Goal: Subscribe to service/newsletter

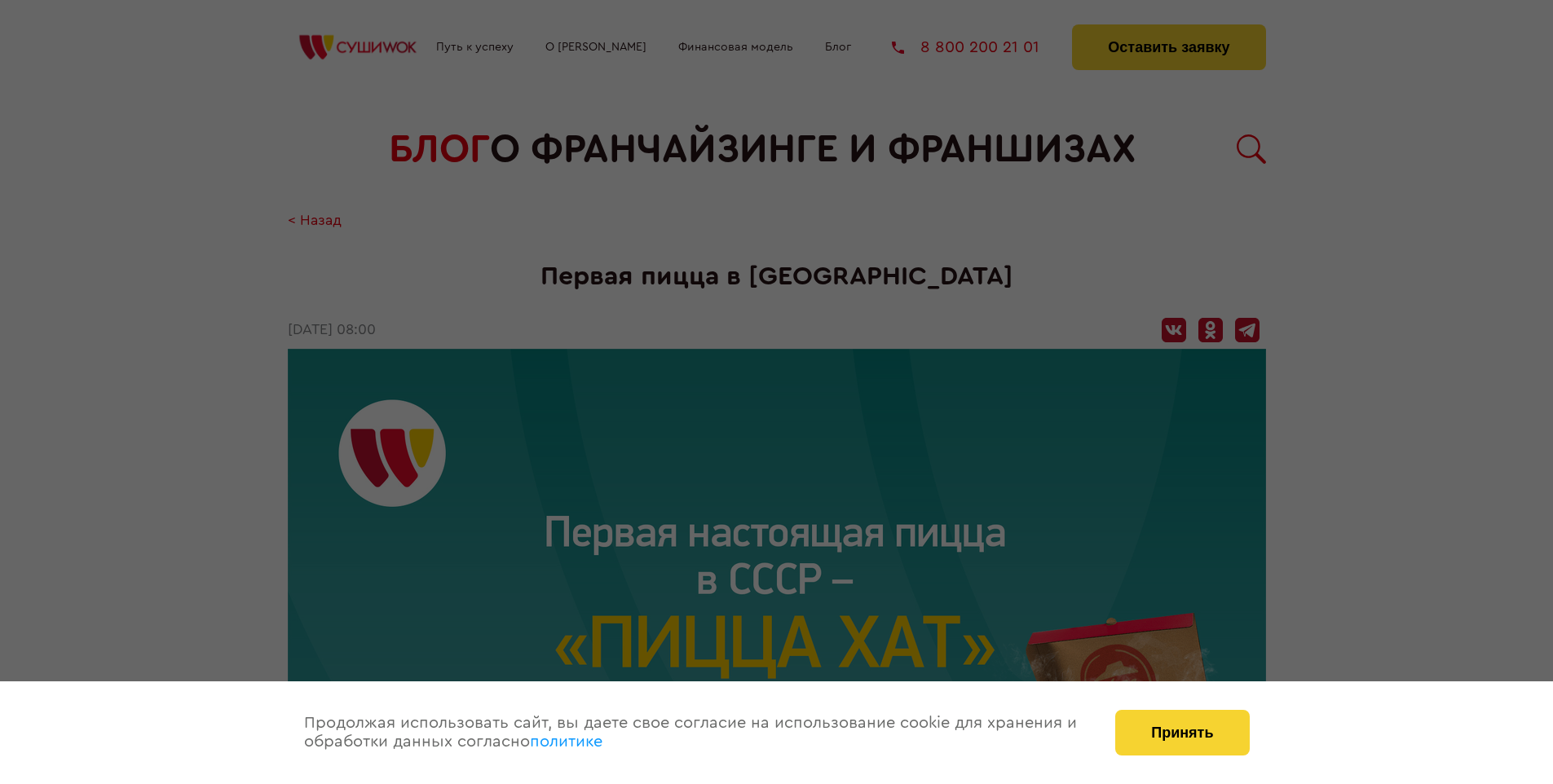
scroll to position [2075, 0]
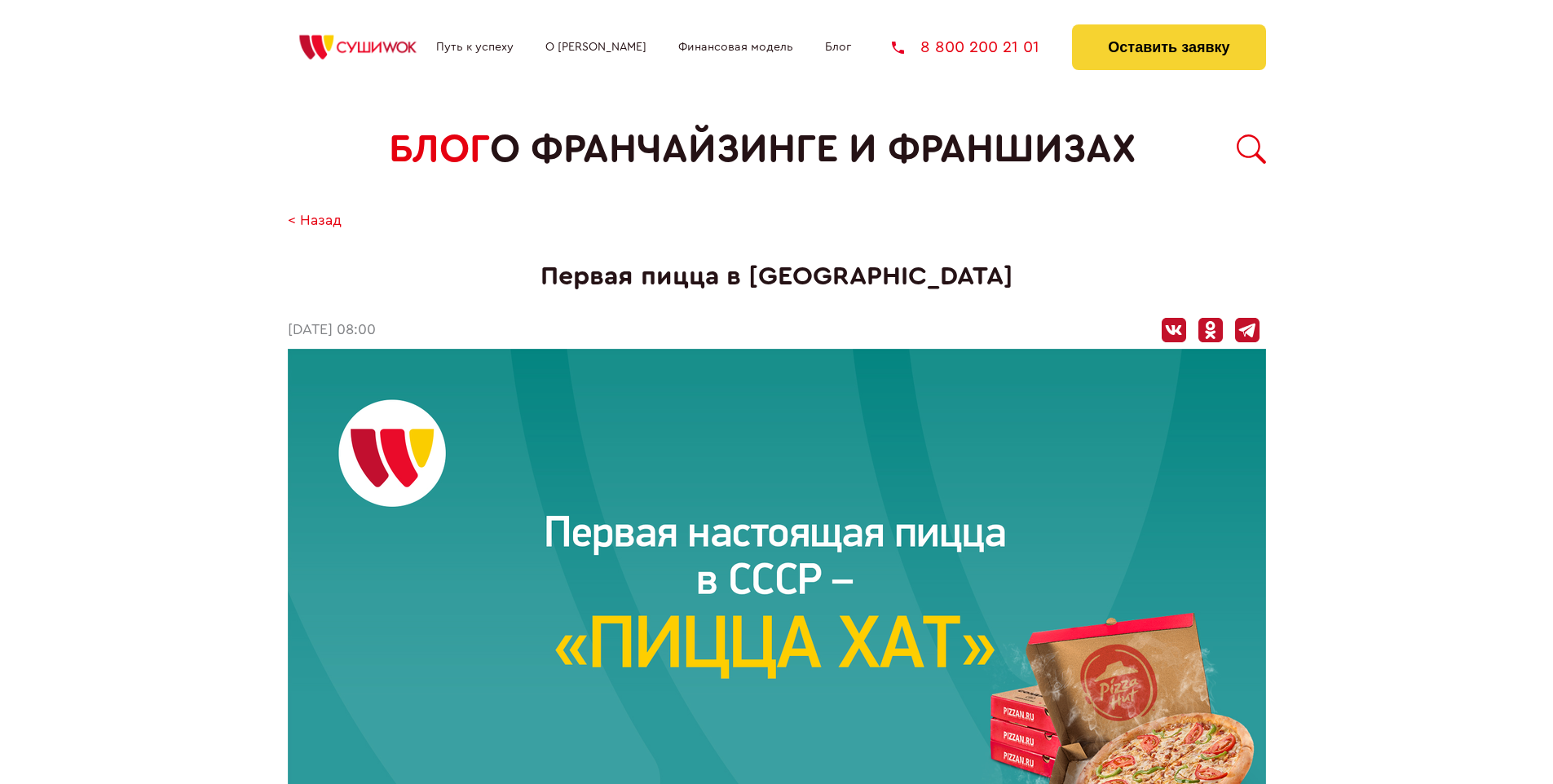
scroll to position [2075, 0]
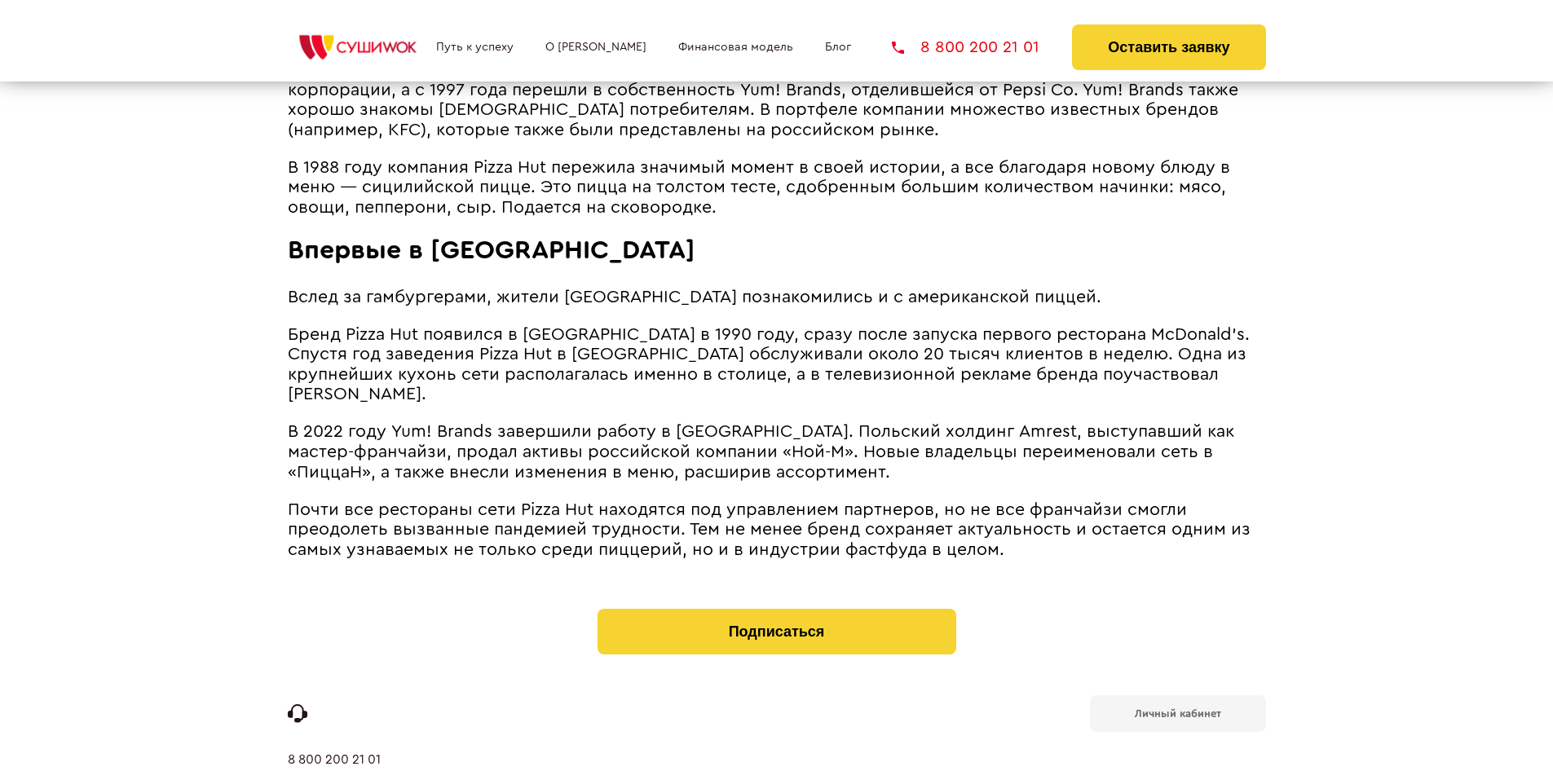
click at [1177, 708] on b "Личный кабинет" at bounding box center [1178, 713] width 86 height 11
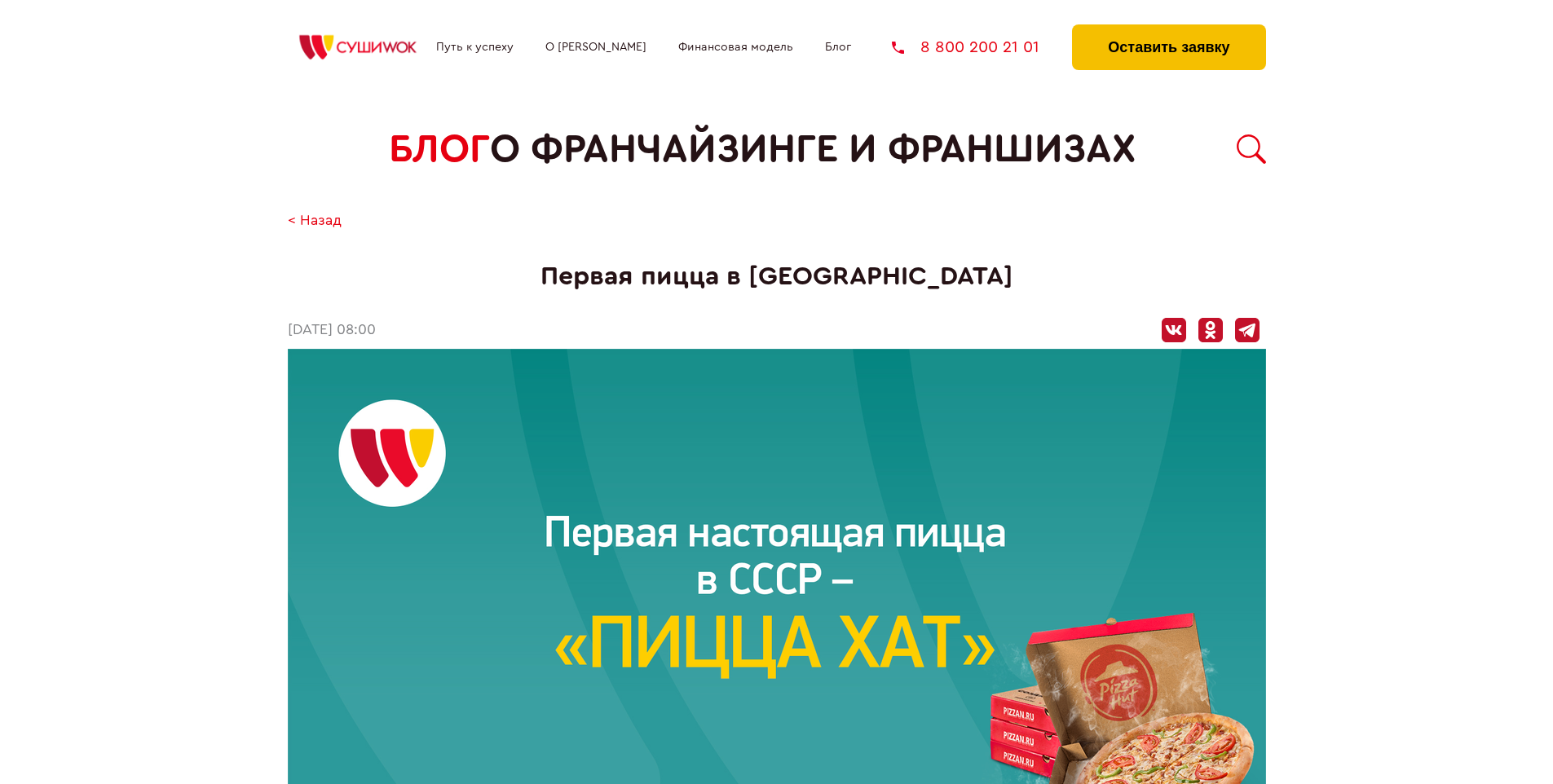
click at [1168, 29] on button "Оставить заявку" at bounding box center [1168, 47] width 193 height 46
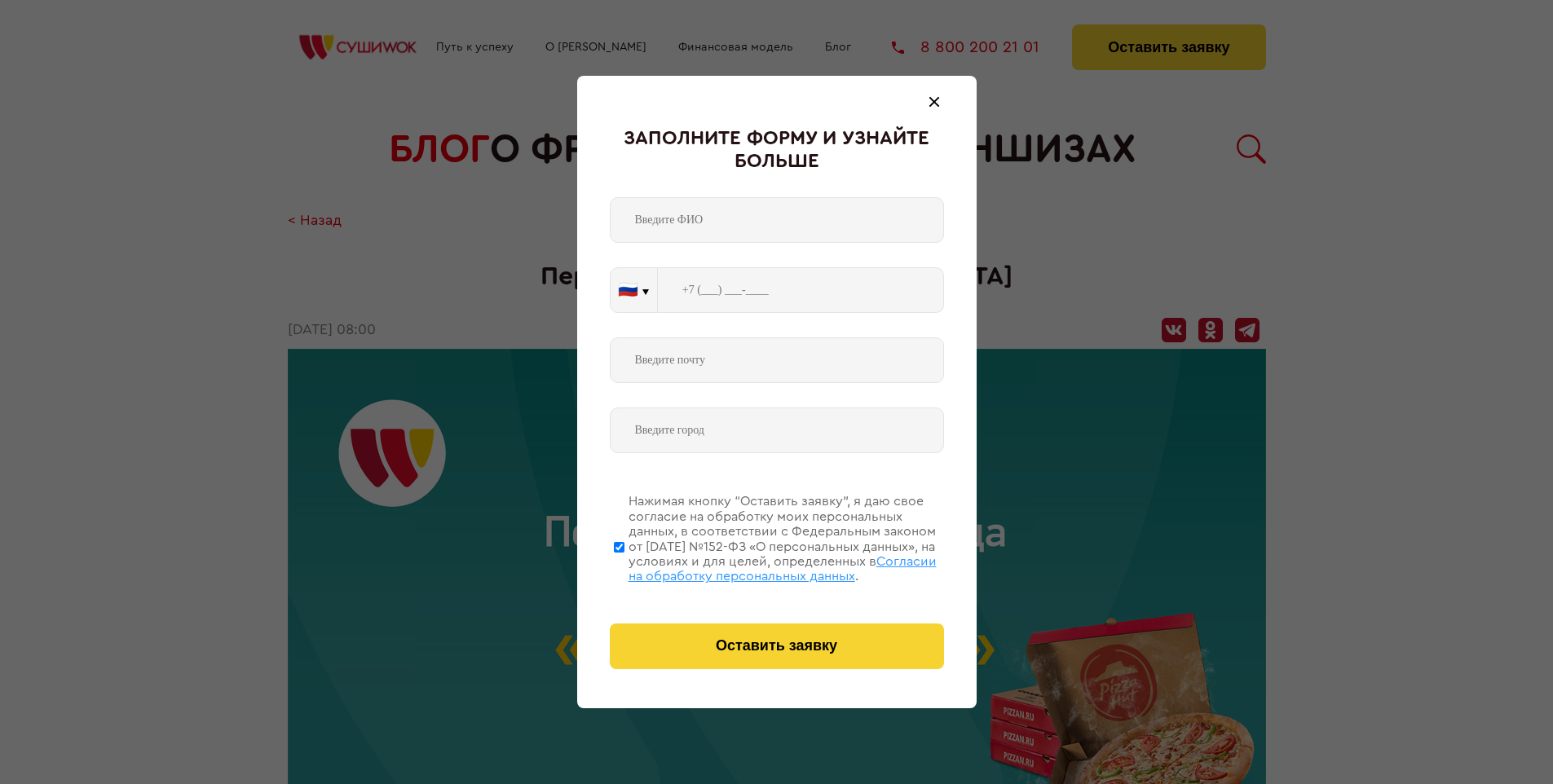
click at [755, 566] on span "Согласии на обработку персональных данных" at bounding box center [782, 569] width 308 height 28
click at [625, 566] on input "Нажимая кнопку “Оставить заявку”, я даю свое согласие на обработку моих персона…" at bounding box center [619, 547] width 11 height 131
checkbox input "false"
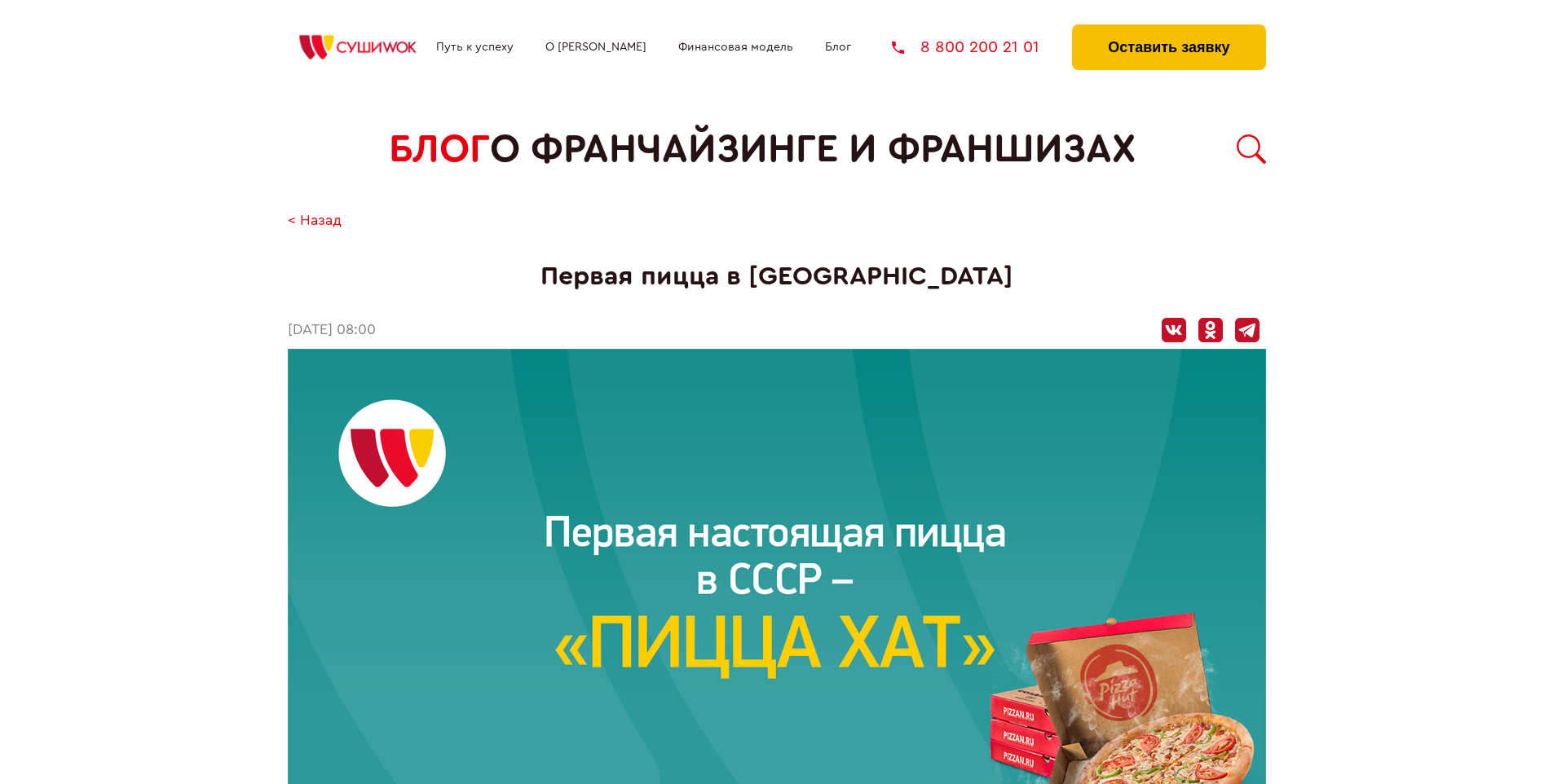
click at [1168, 29] on button "Оставить заявку" at bounding box center [1168, 47] width 193 height 46
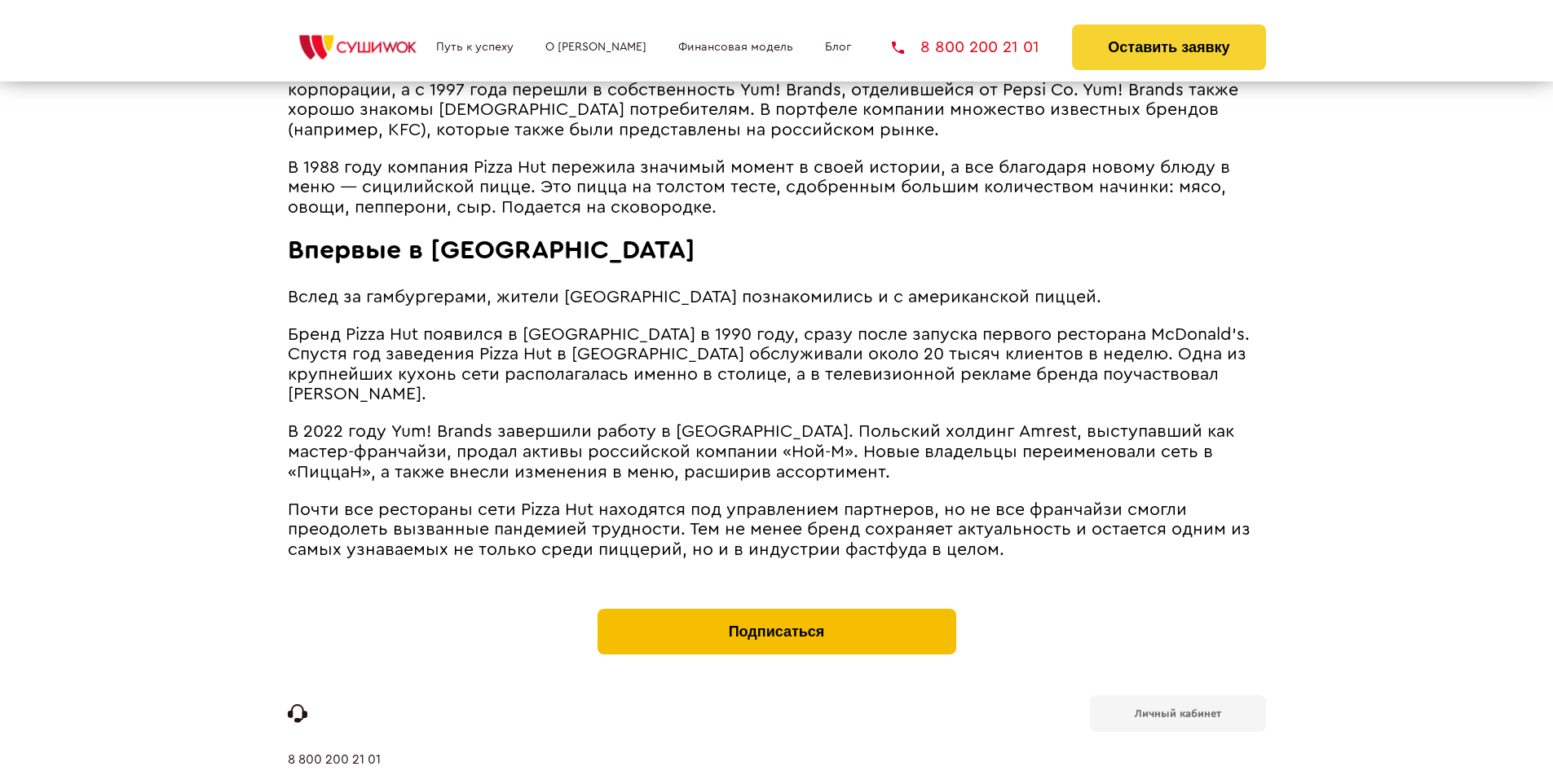
click at [776, 609] on button "Подписаться" at bounding box center [776, 632] width 359 height 46
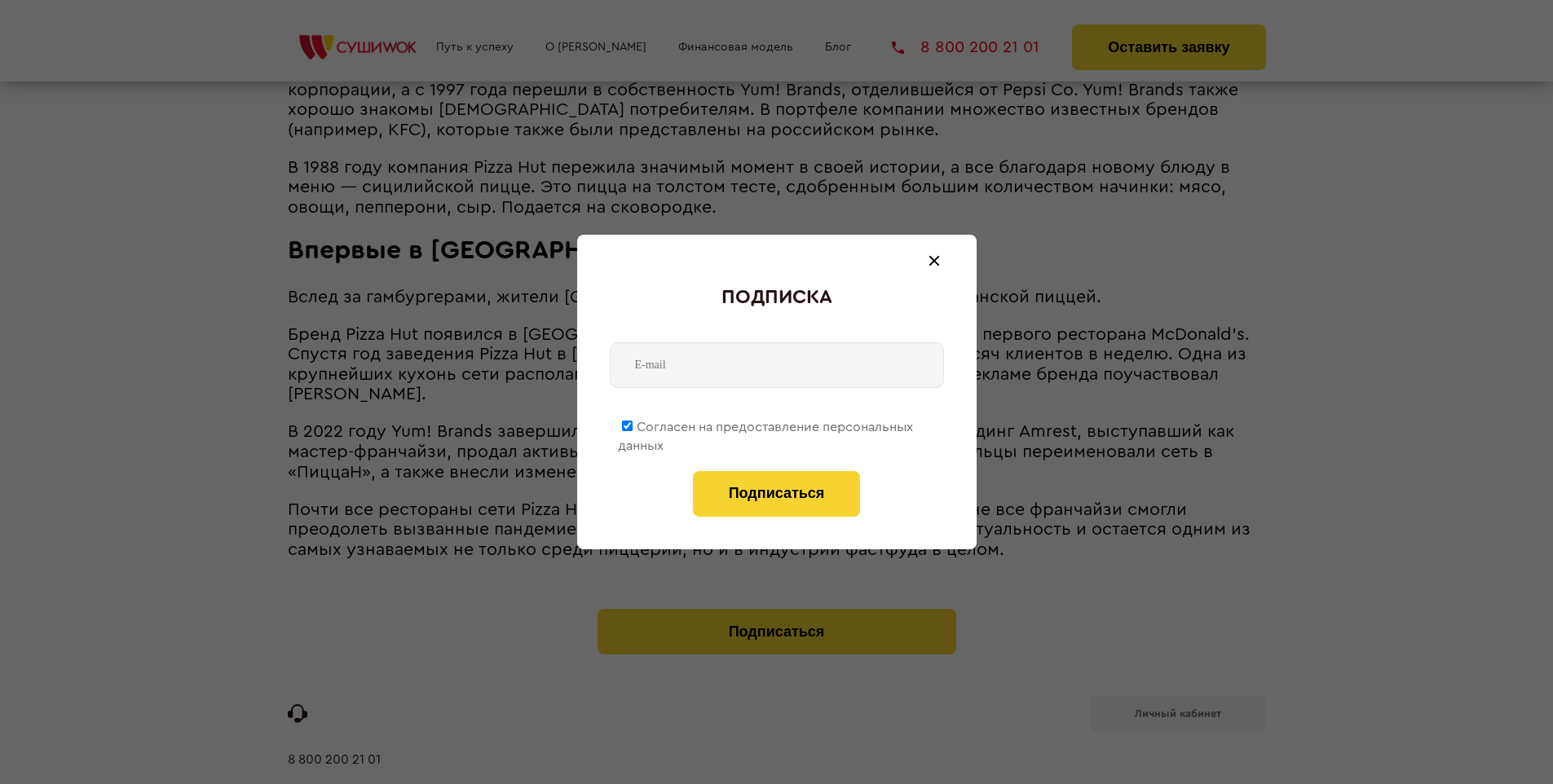
click at [766, 424] on span "Согласен на предоставление персональных данных" at bounding box center [766, 436] width 295 height 32
click at [633, 424] on input "Согласен на предоставление персональных данных" at bounding box center [627, 425] width 11 height 11
checkbox input "false"
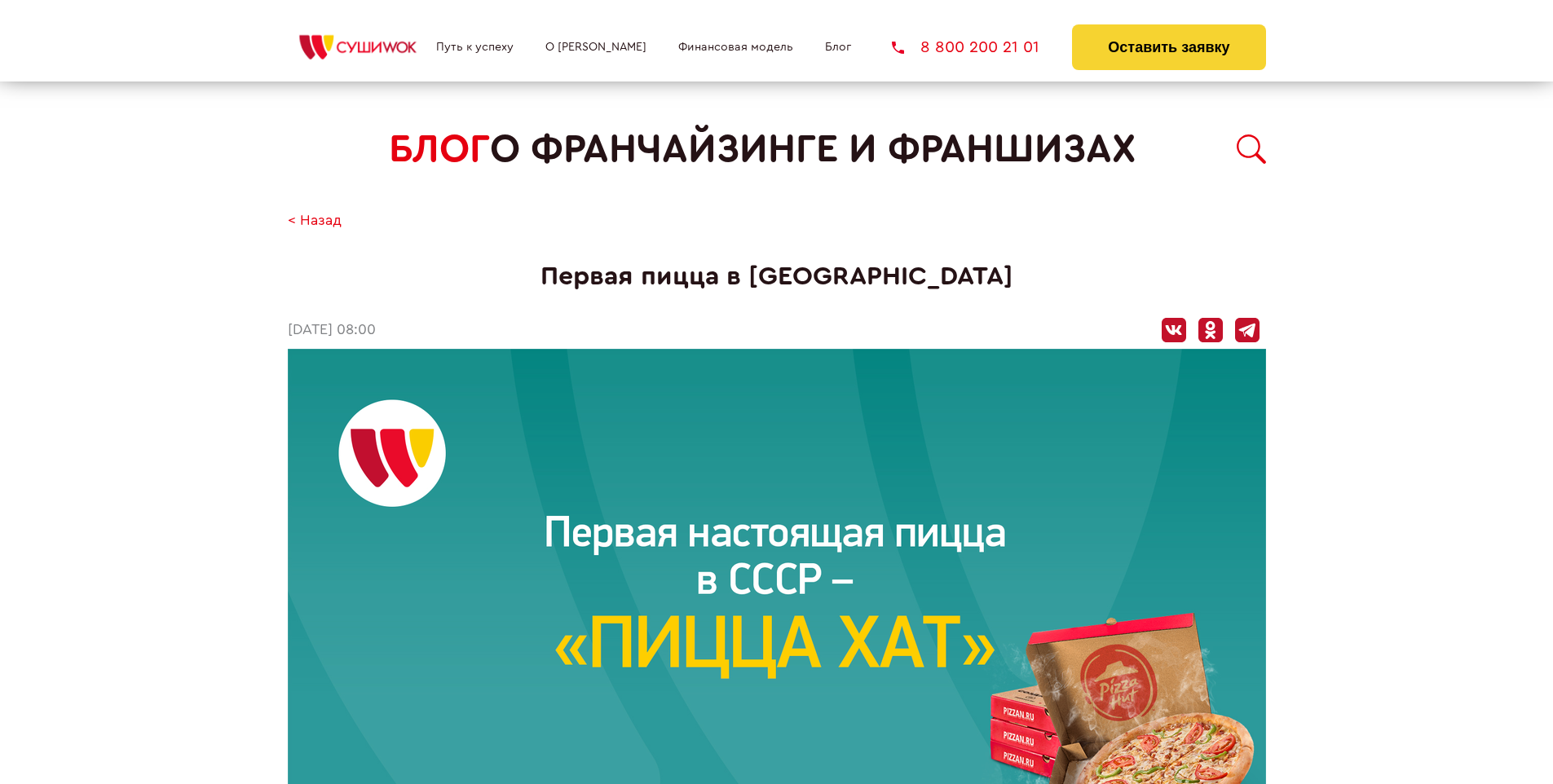
scroll to position [2075, 0]
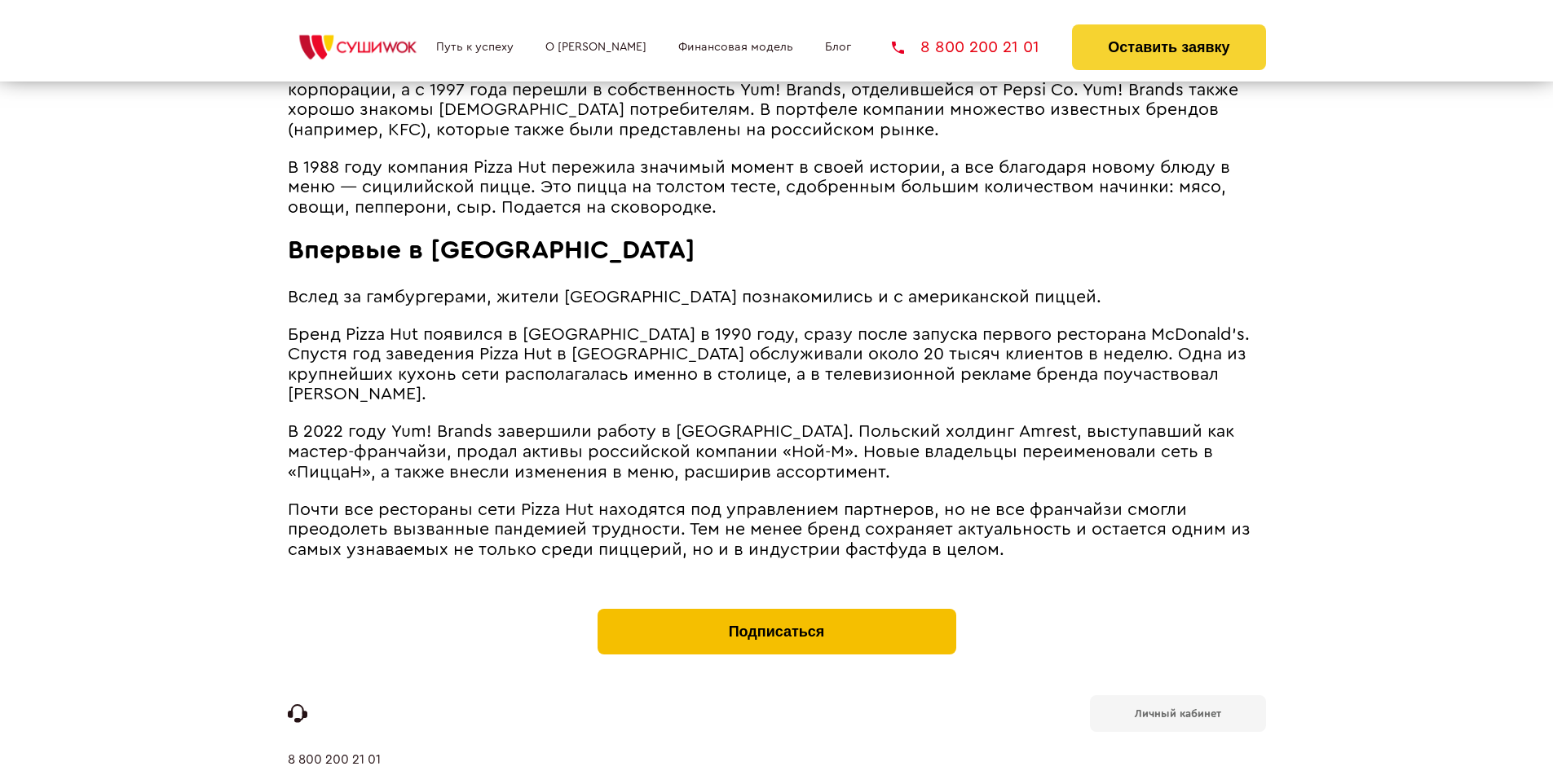
click at [776, 609] on button "Подписаться" at bounding box center [776, 632] width 359 height 46
